Goal: Transaction & Acquisition: Purchase product/service

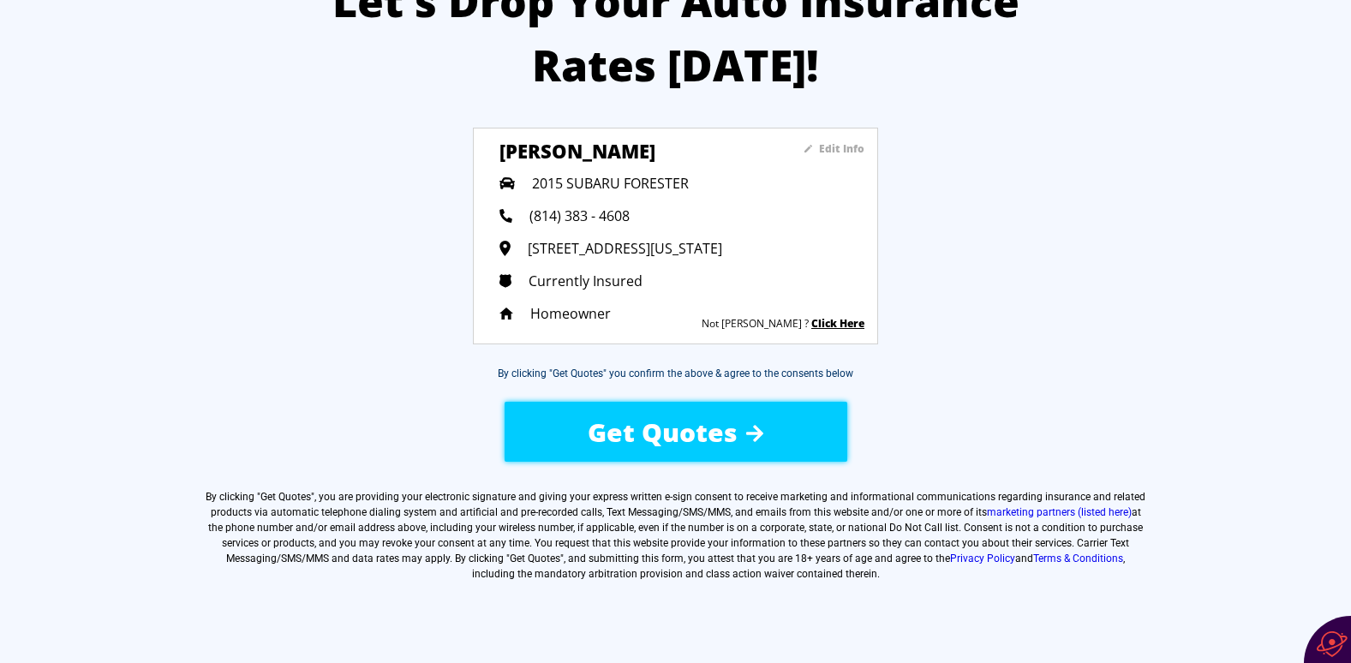
scroll to position [171, 0]
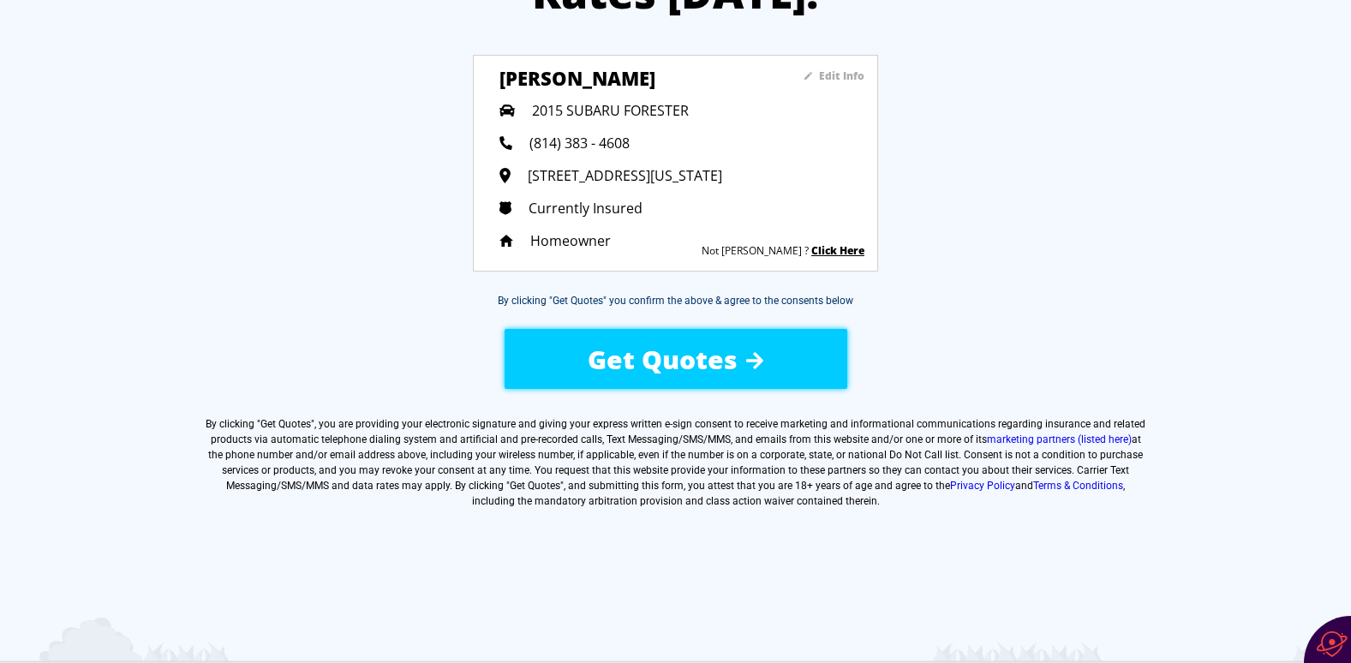
click at [675, 355] on span "Get Quotes" at bounding box center [663, 359] width 150 height 35
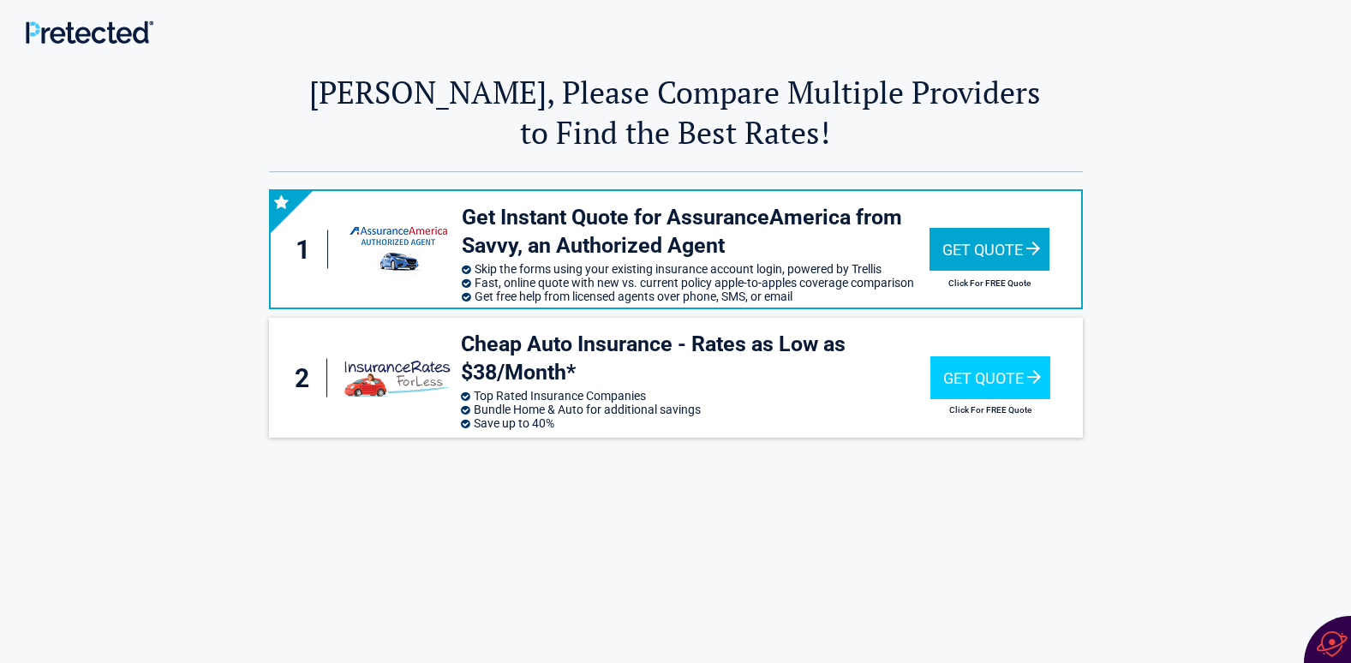
click at [1036, 245] on div "Get Quote" at bounding box center [990, 249] width 120 height 43
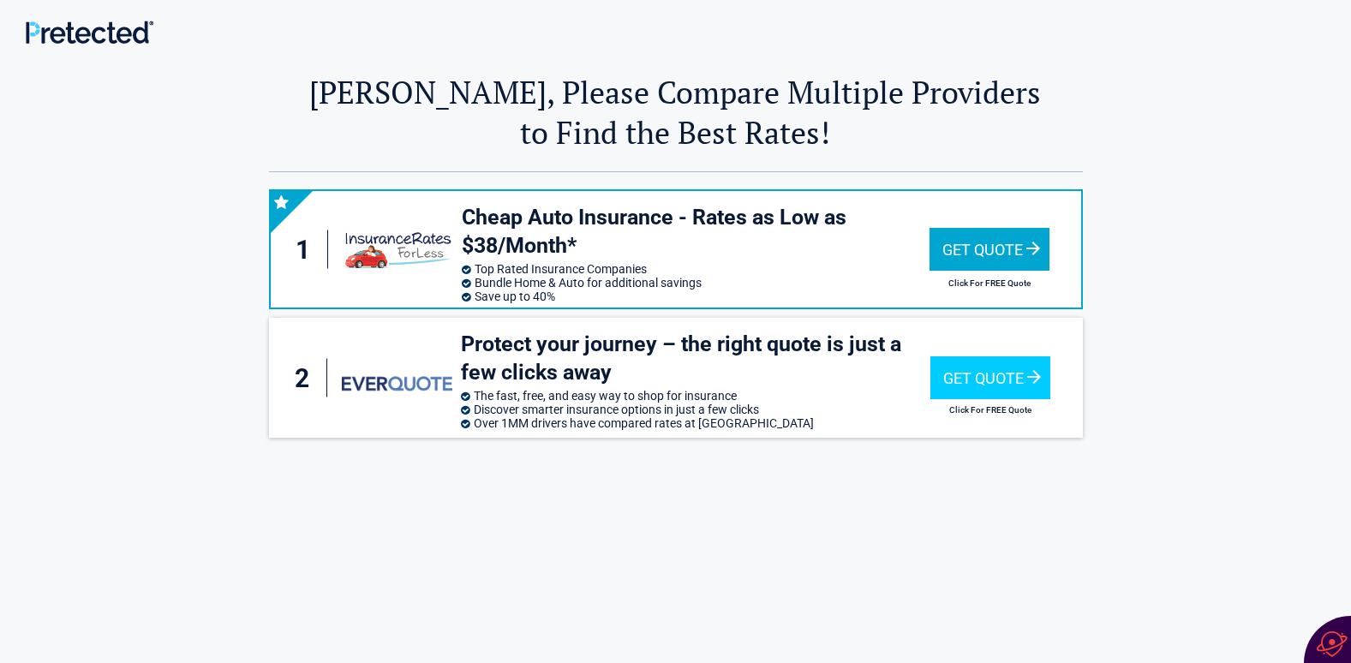
click at [1005, 246] on div "Get Quote" at bounding box center [990, 249] width 120 height 43
